Goal: Task Accomplishment & Management: Complete application form

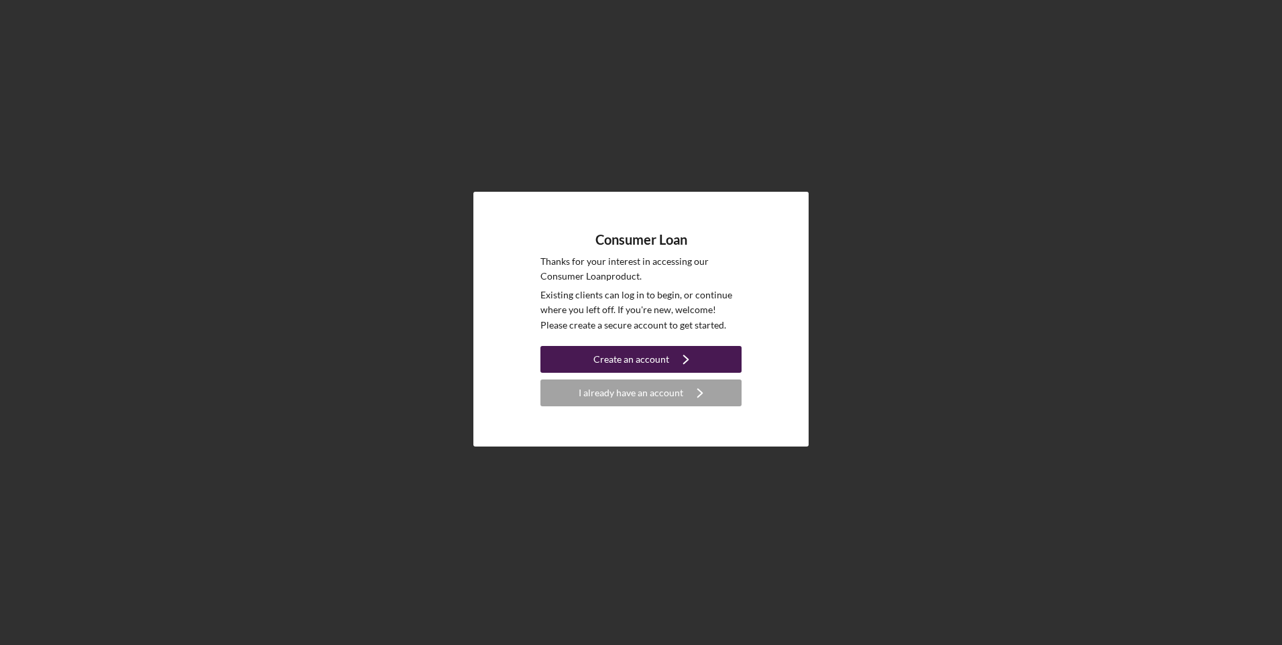
click at [614, 357] on div "Create an account" at bounding box center [632, 359] width 76 height 27
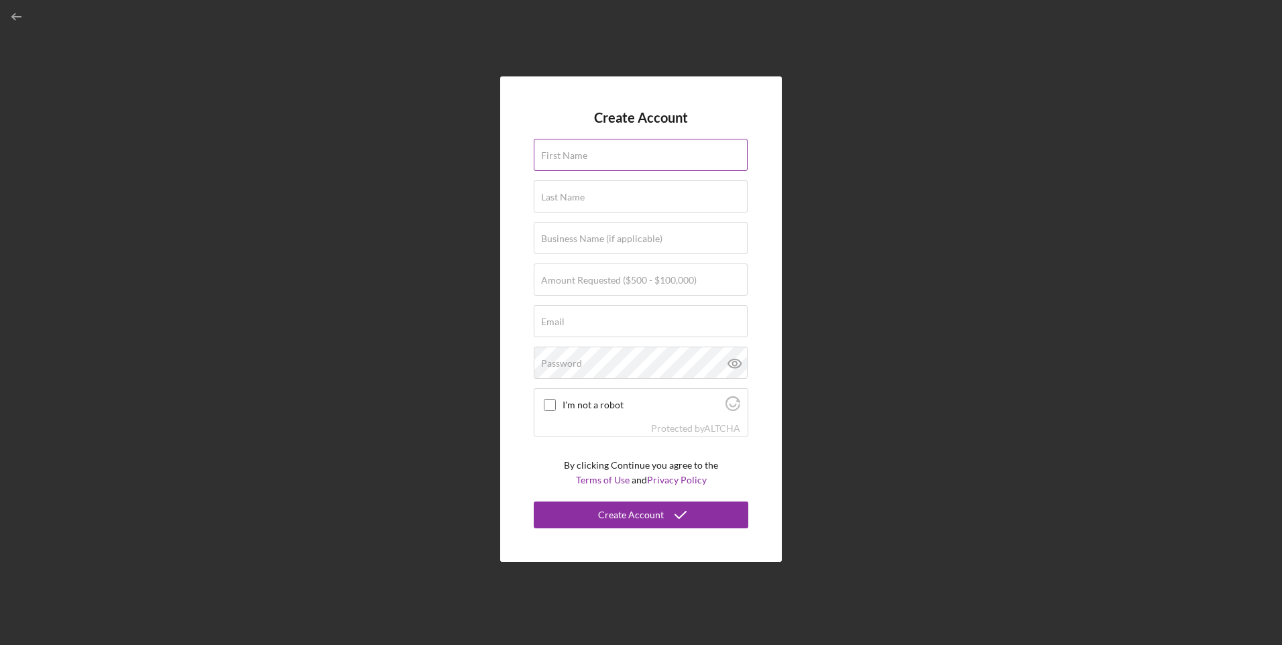
click at [547, 155] on label "First Name" at bounding box center [564, 155] width 46 height 11
click at [547, 155] on input "First Name" at bounding box center [641, 155] width 214 height 32
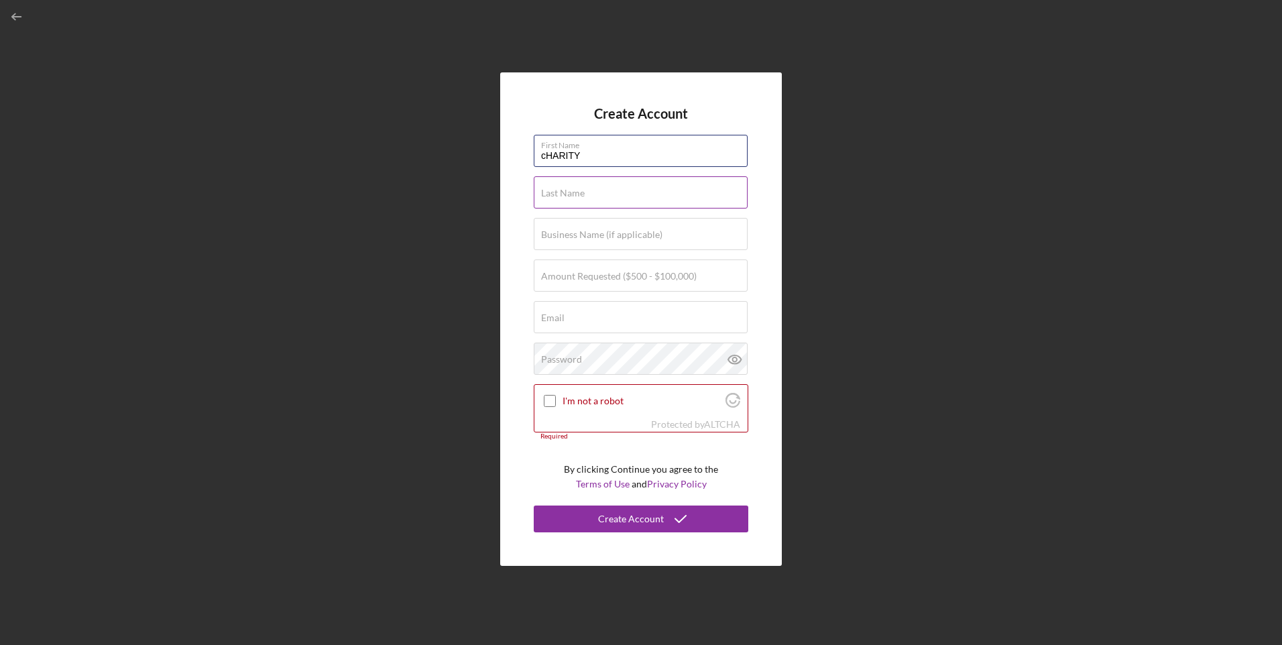
type input "Charity"
type input "Ware"
type input "Osage Nation"
type input "[EMAIL_ADDRESS][DOMAIN_NAME]"
click at [543, 357] on label "Password" at bounding box center [561, 359] width 41 height 11
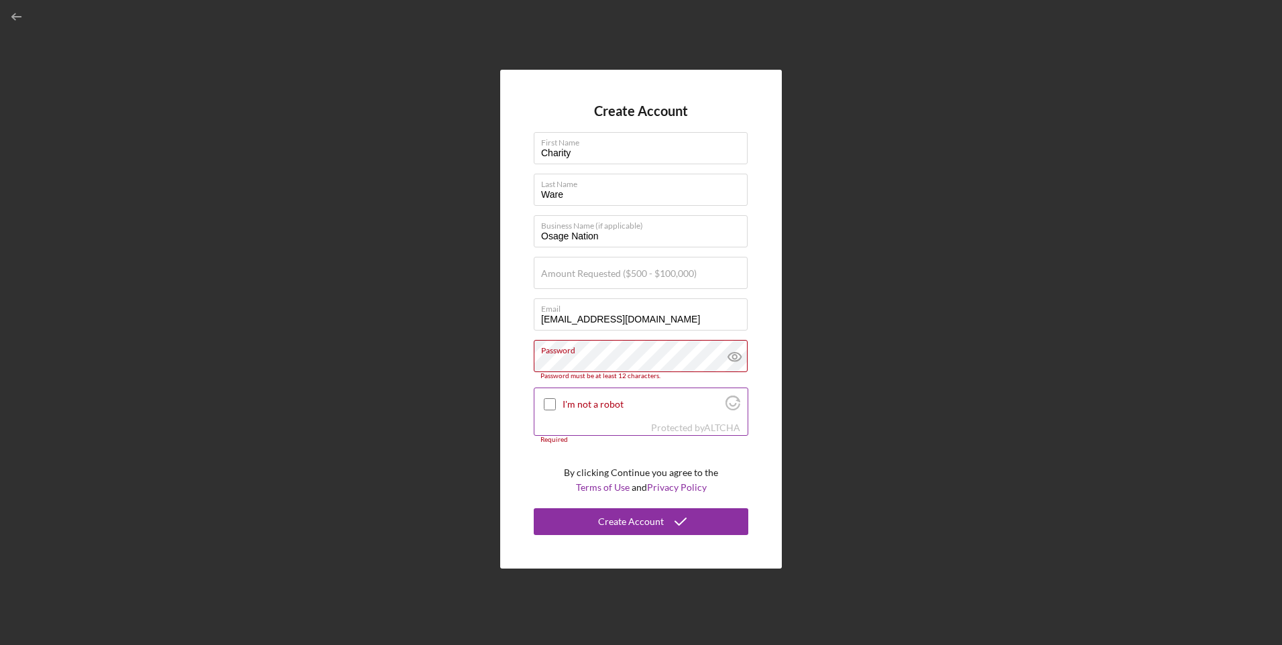
click at [551, 400] on input "I'm not a robot" at bounding box center [550, 404] width 12 height 12
checkbox input "true"
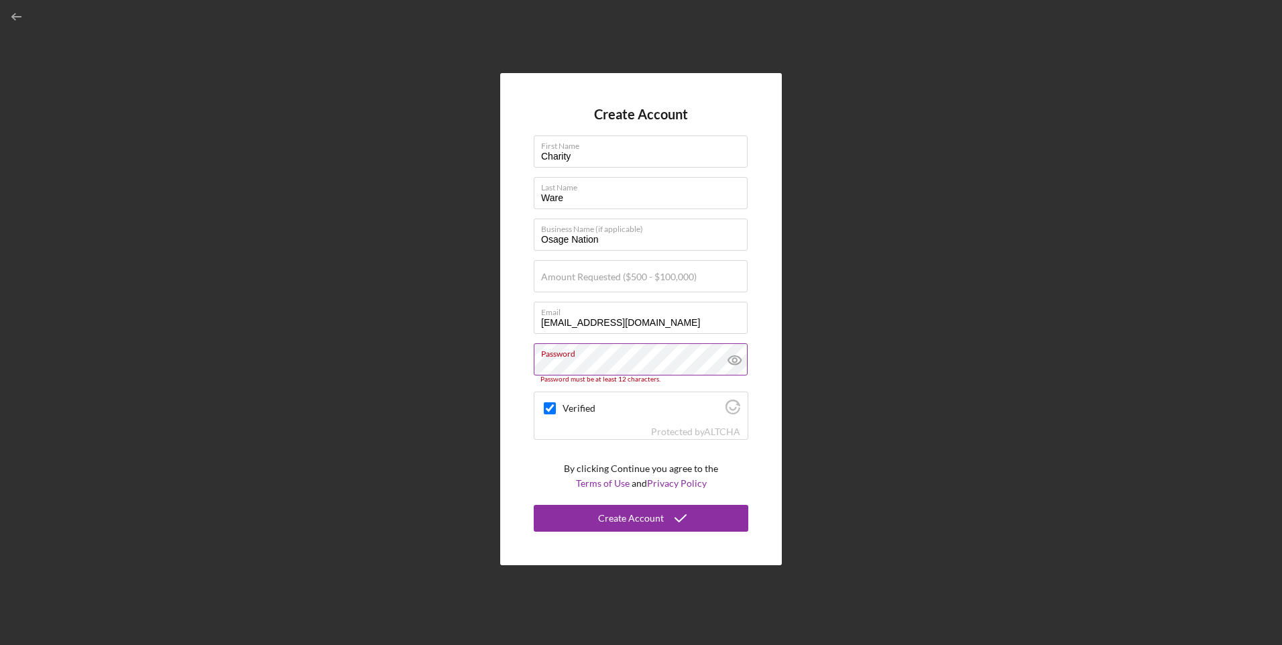
click at [736, 358] on icon at bounding box center [734, 360] width 4 height 4
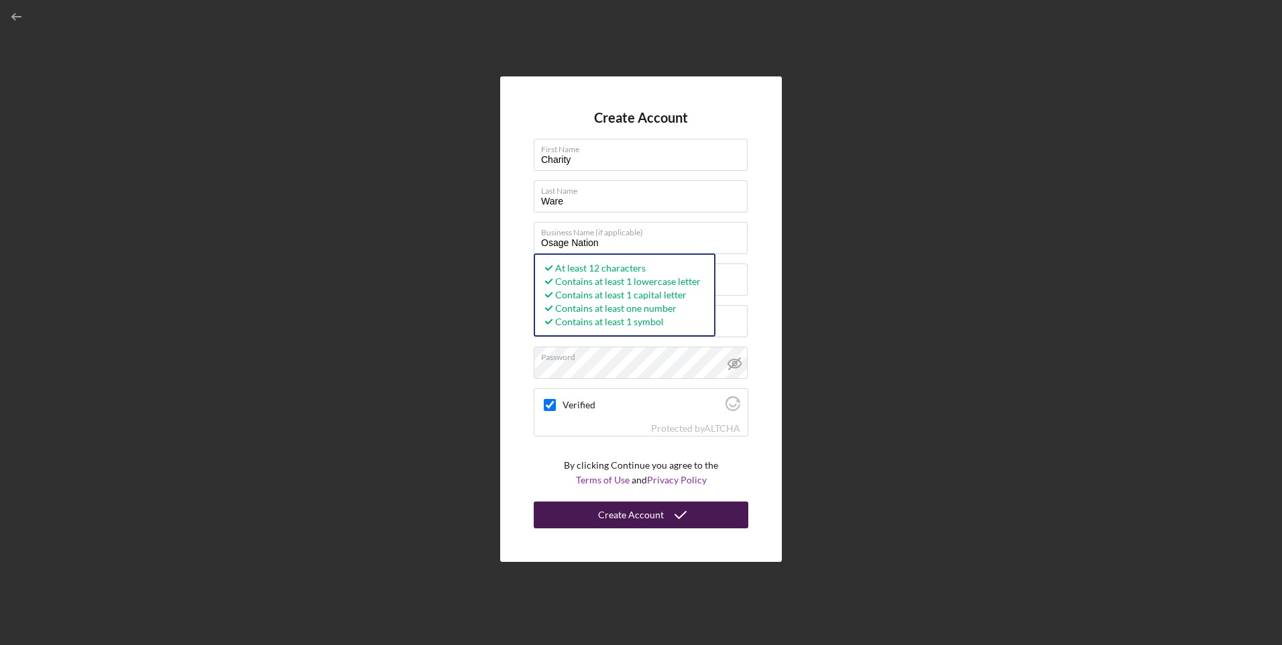
click at [618, 516] on div "Create Account" at bounding box center [631, 515] width 66 height 27
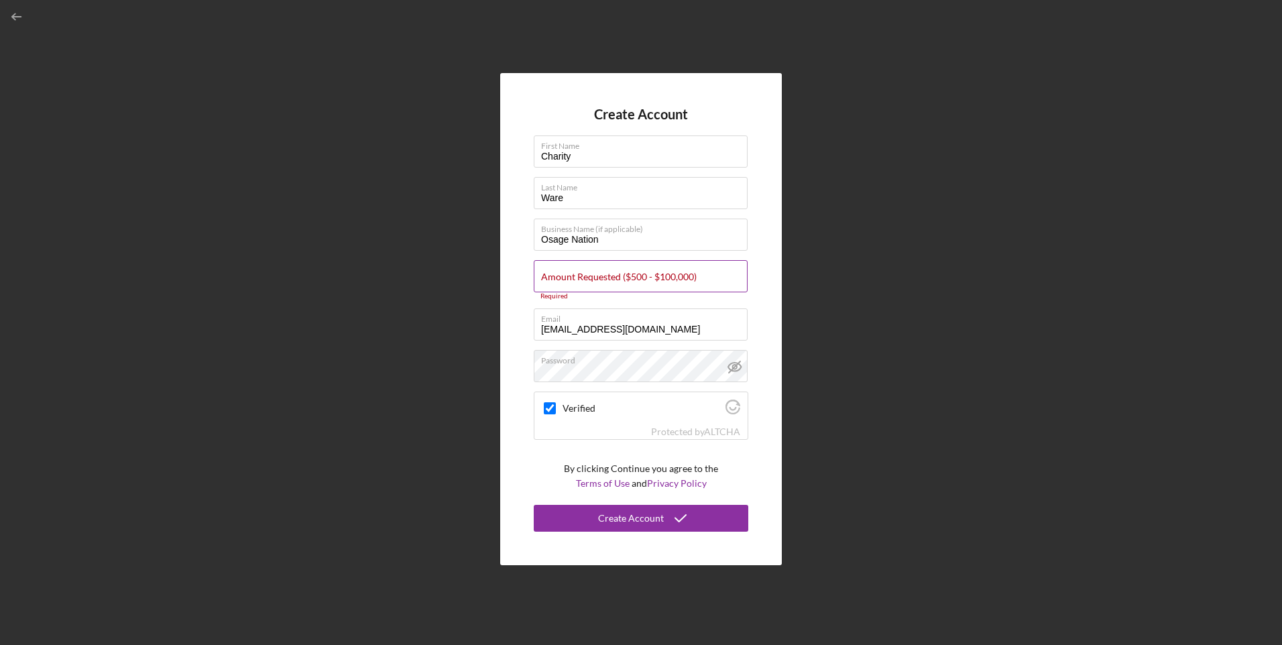
click at [545, 277] on label "Amount Requested ($500 - $100,000)" at bounding box center [619, 277] width 156 height 11
click at [545, 277] on input "Amount Requested ($500 - $100,000)" at bounding box center [641, 276] width 214 height 32
click at [570, 511] on button "Create Account" at bounding box center [641, 518] width 215 height 27
click at [544, 277] on label "Amount Requested ($500 - $100,000)" at bounding box center [619, 277] width 156 height 11
click at [544, 277] on input "Amount Requested ($500 - $100,000)" at bounding box center [641, 276] width 214 height 32
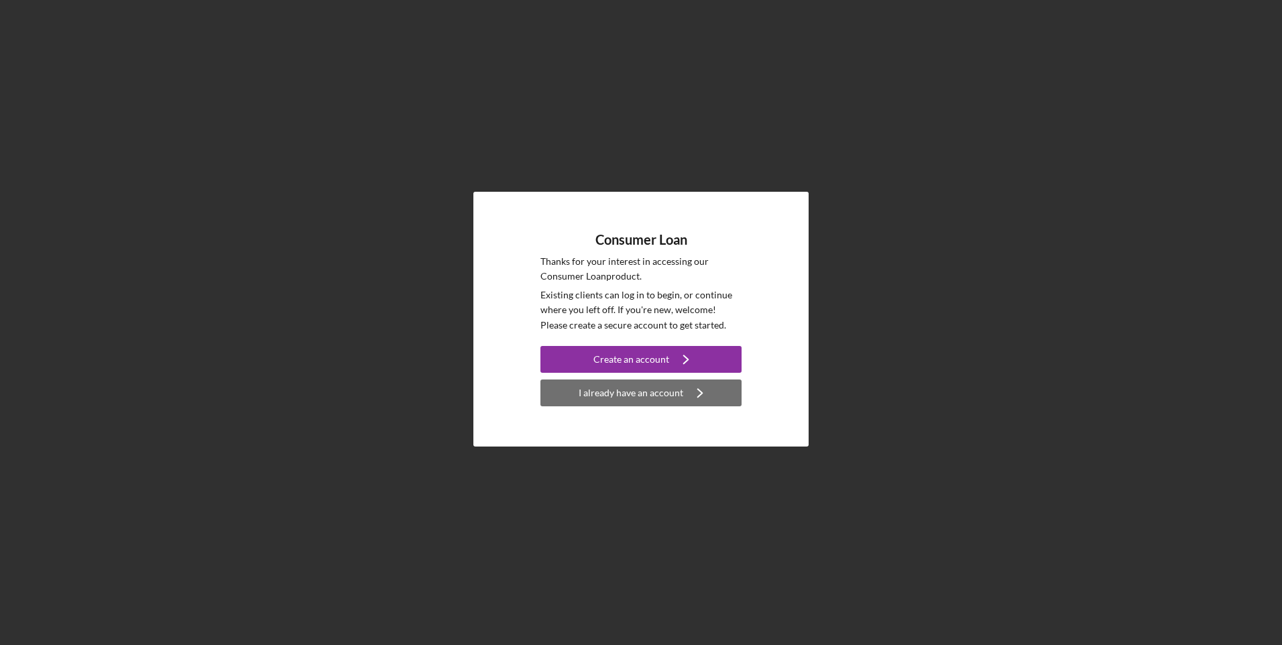
click at [614, 394] on div "I already have an account" at bounding box center [631, 393] width 105 height 27
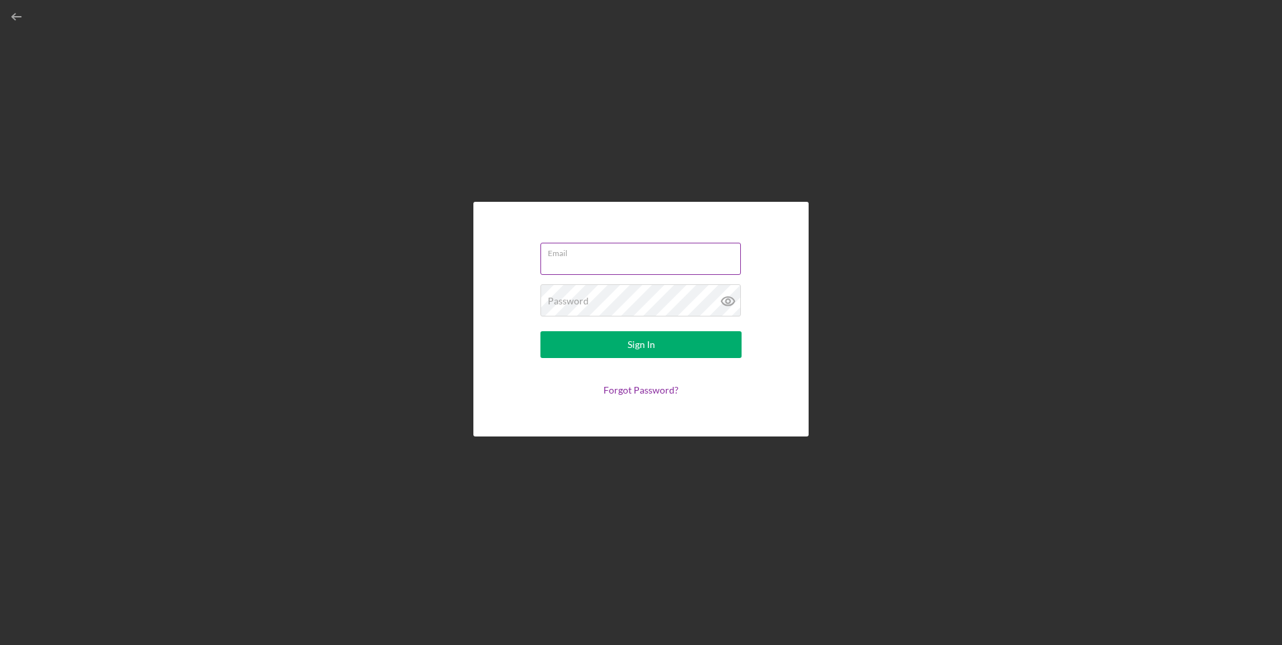
click at [549, 263] on input "Email" at bounding box center [641, 259] width 201 height 32
type input "[EMAIL_ADDRESS][DOMAIN_NAME]"
click at [618, 391] on link "Forgot Password?" at bounding box center [641, 389] width 75 height 11
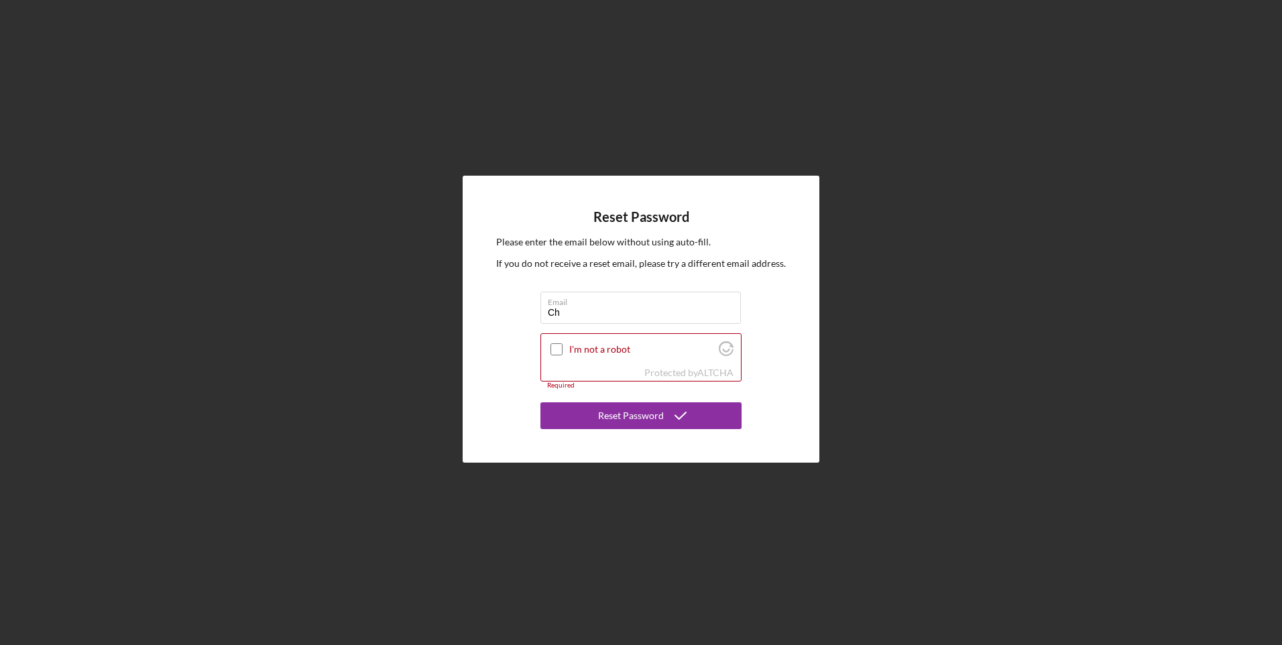
type input "[EMAIL_ADDRESS][DOMAIN_NAME]"
click at [553, 349] on input "I'm not a robot" at bounding box center [557, 349] width 12 height 12
checkbox input "true"
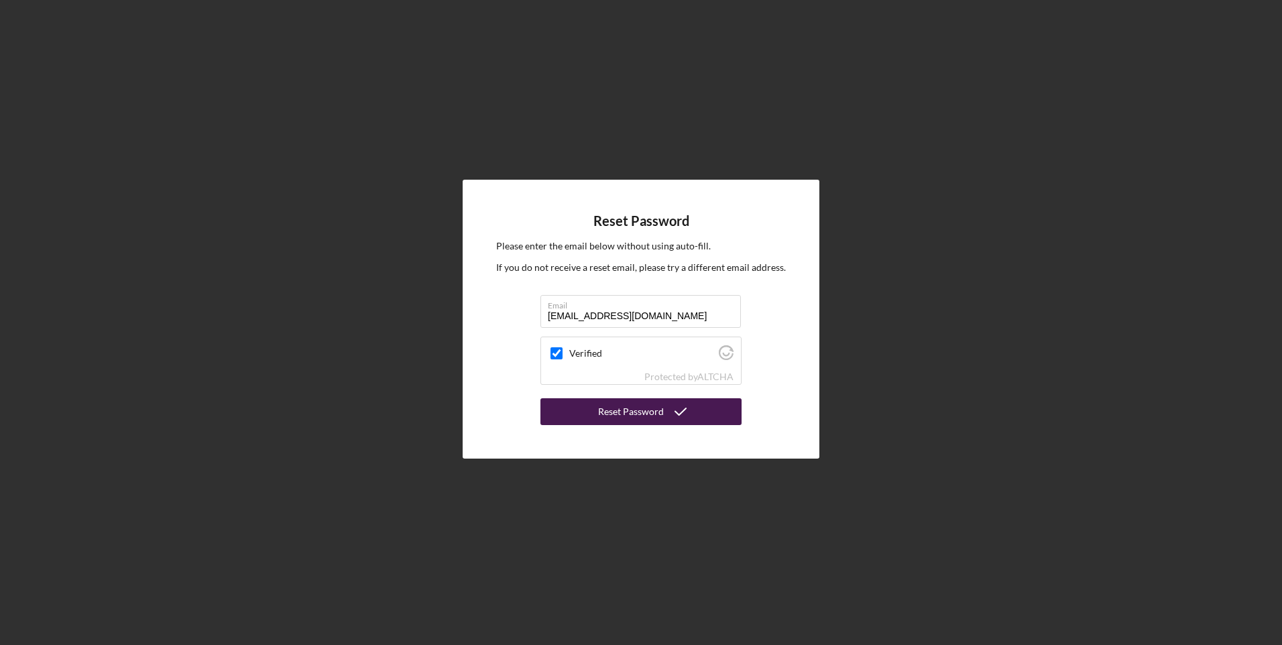
click at [610, 412] on div "Reset Password" at bounding box center [631, 411] width 66 height 27
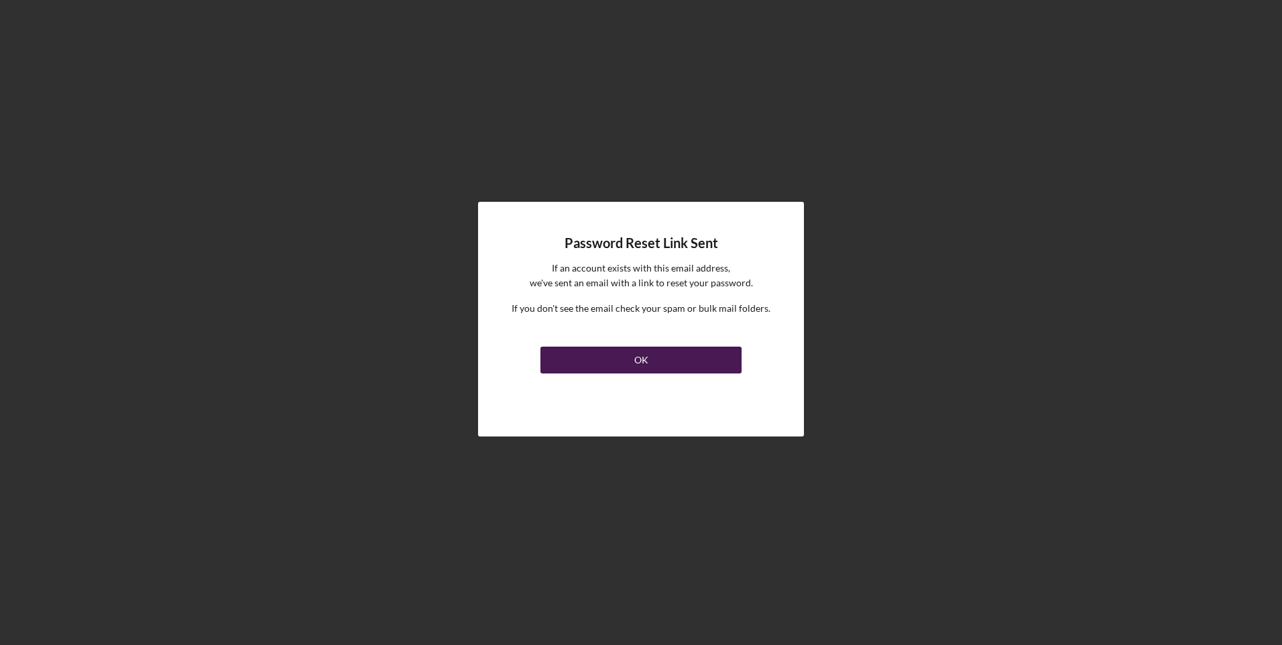
click at [647, 357] on div "OK" at bounding box center [642, 360] width 14 height 27
